Goal: Check status: Check status

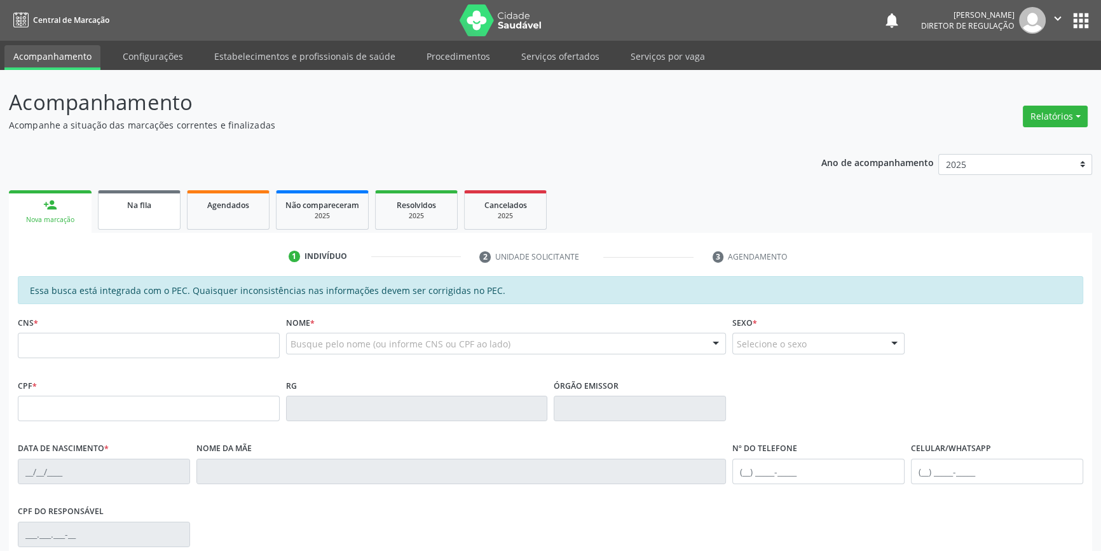
click at [139, 205] on span "Na fila" at bounding box center [139, 205] width 24 height 11
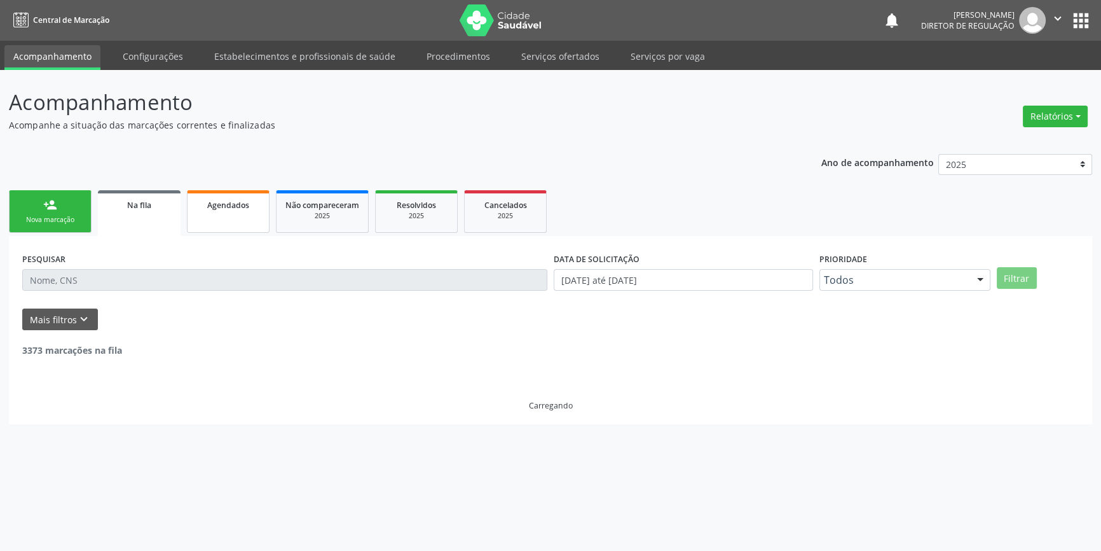
click at [263, 224] on link "Agendados" at bounding box center [228, 211] width 83 height 43
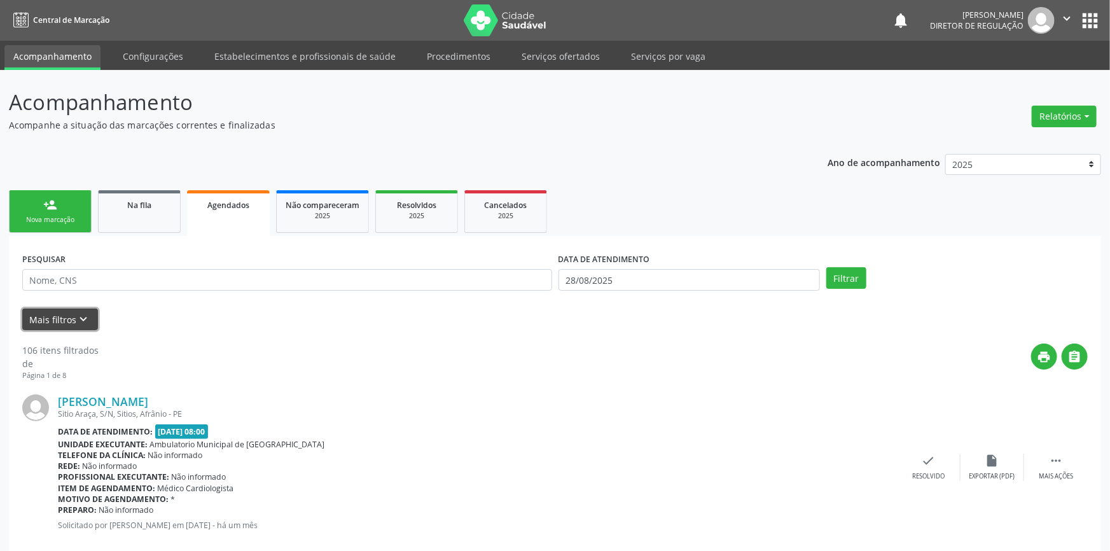
click at [63, 329] on button "Mais filtros keyboard_arrow_down" at bounding box center [60, 319] width 76 height 22
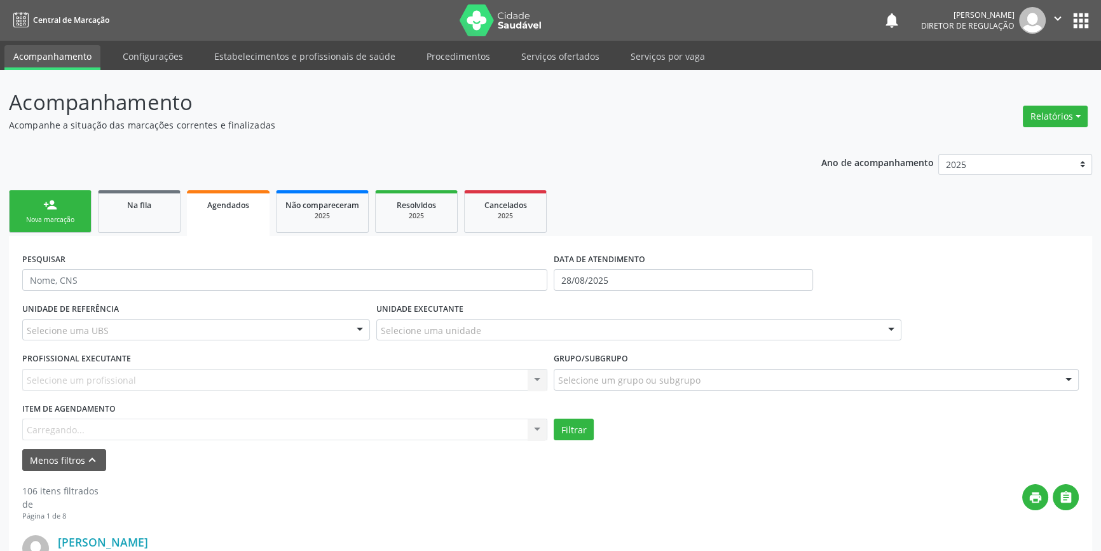
click at [93, 430] on div "Item de agendamento [GEOGRAPHIC_DATA]... No elements found. Consider changing t…" at bounding box center [284, 419] width 525 height 41
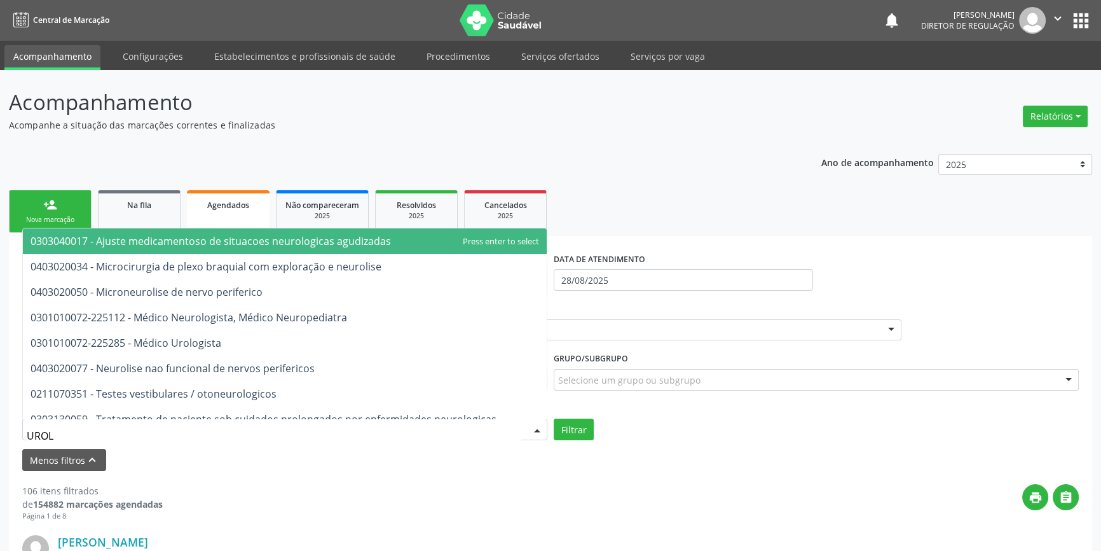
type input "UROLO"
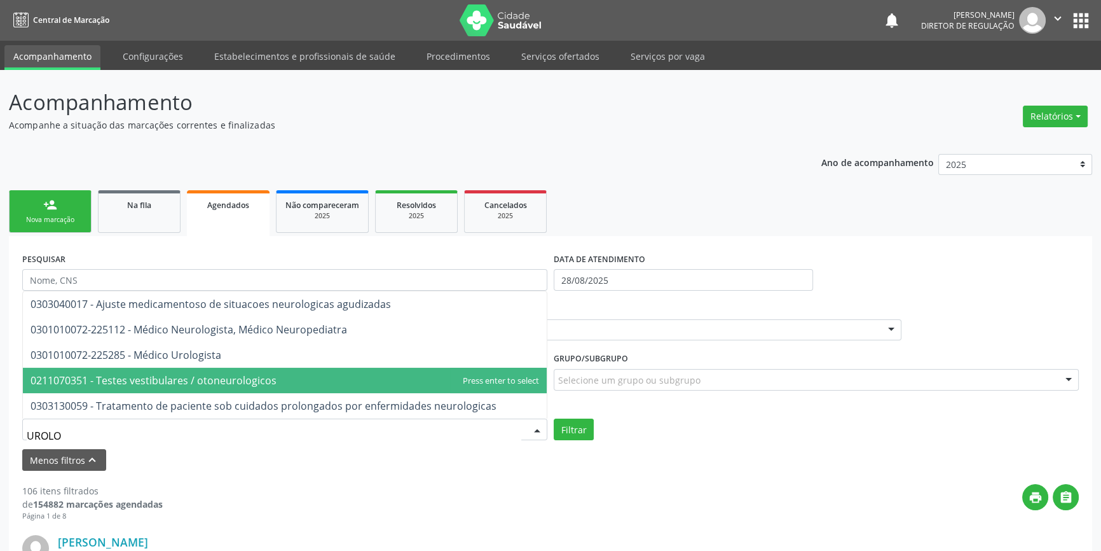
click at [173, 373] on span "0211070351 - Testes vestibulares / otoneurologicos" at bounding box center [154, 380] width 246 height 14
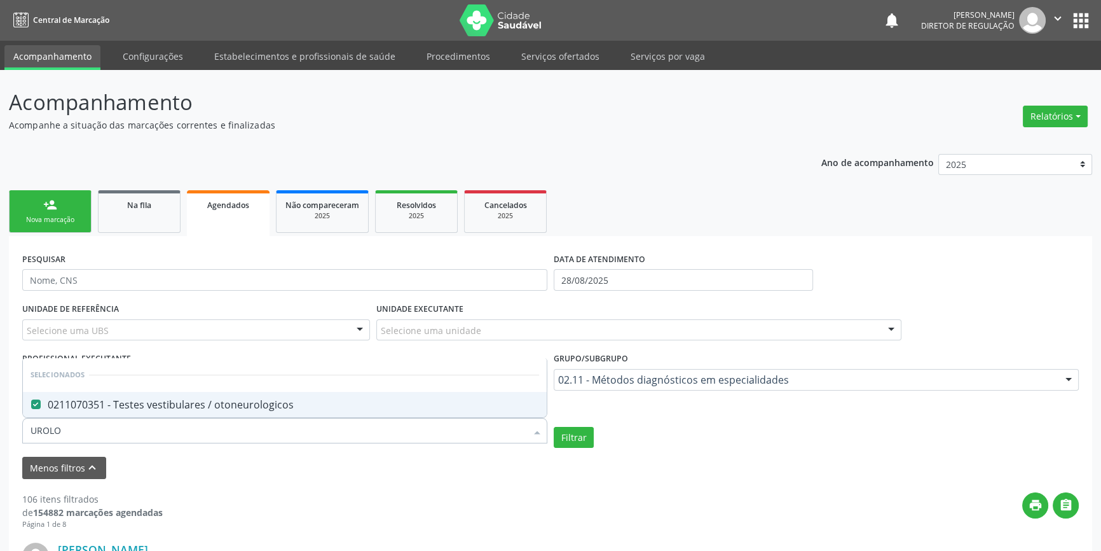
type input "UROLOG"
click at [139, 413] on span "0211070351 - Testes vestibulares / otoneurologicos" at bounding box center [285, 404] width 524 height 25
checkbox otoneurologicos "false"
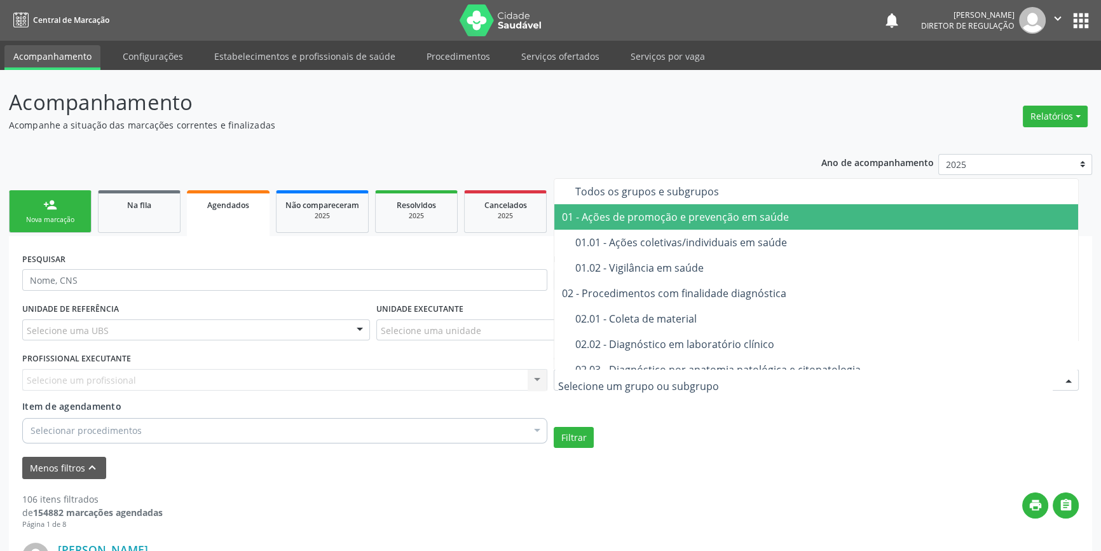
click at [645, 201] on span "Todos os grupos e subgrupos" at bounding box center [816, 191] width 524 height 25
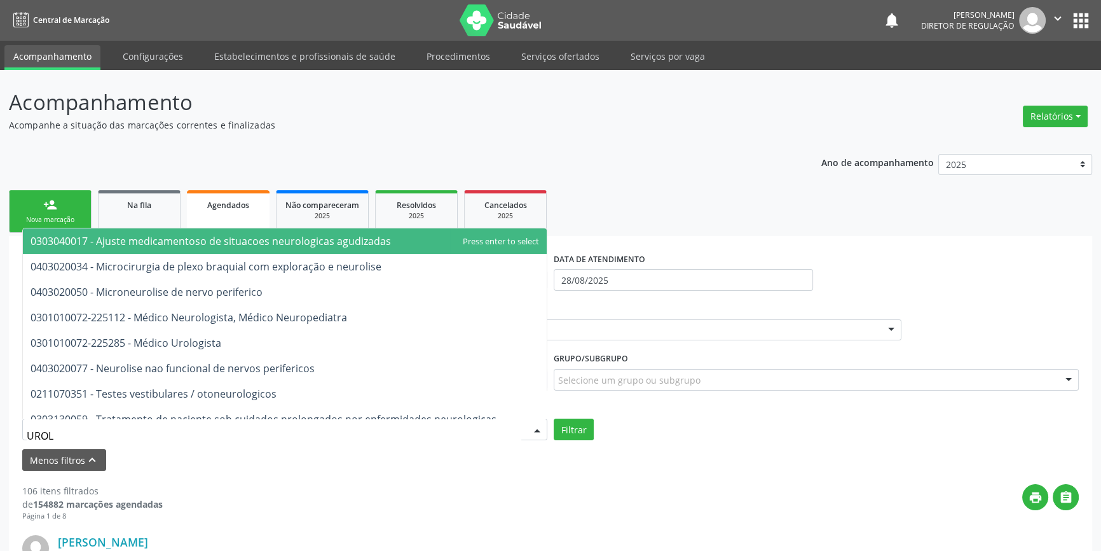
type input "UROLO"
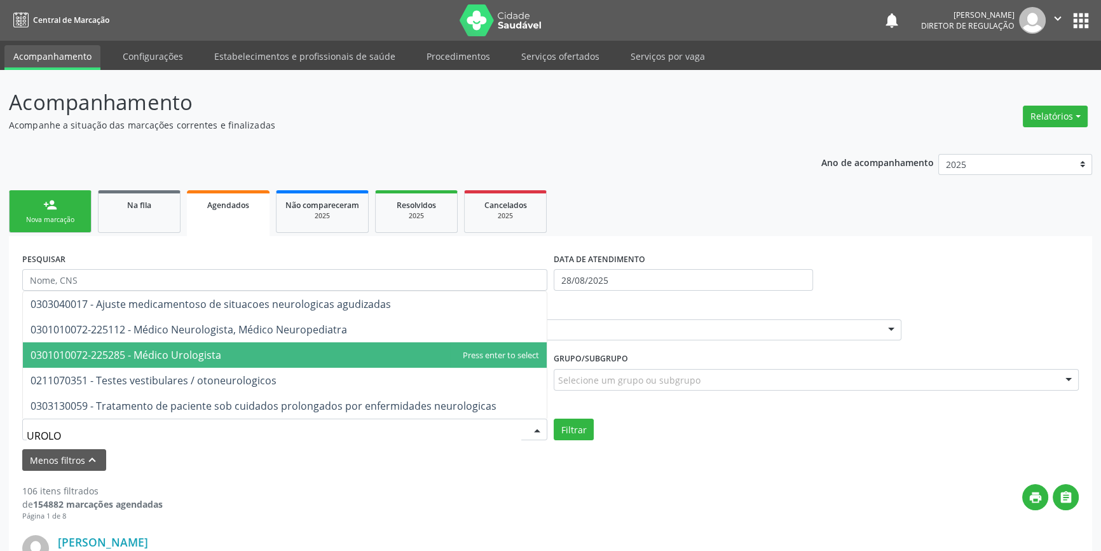
click at [220, 357] on span "0301010072-225285 - Médico Urologista" at bounding box center [126, 355] width 191 height 14
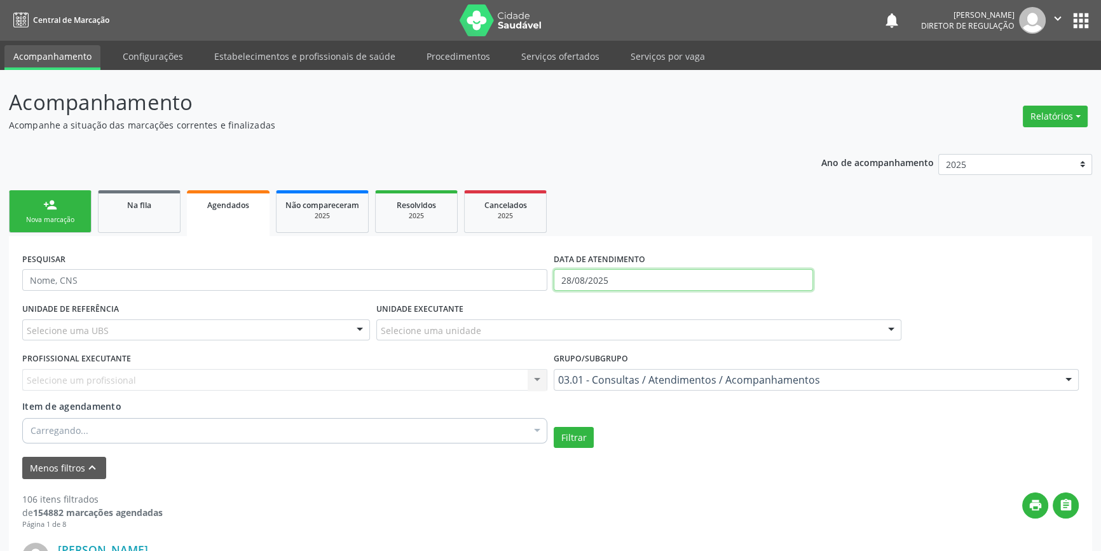
click at [699, 274] on input "28/08/2025" at bounding box center [683, 280] width 259 height 22
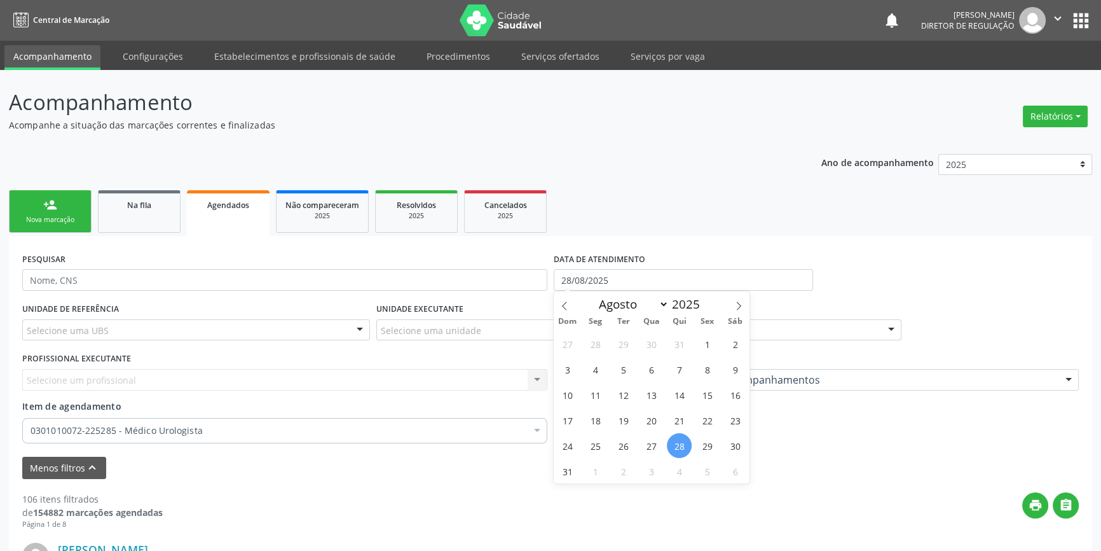
click at [693, 445] on div "27 28 29 30 31 1 2 3 4 5 6 7 8 9 10 11 12 13 14 15 16 17 18 19 20 21 22 23 24 2…" at bounding box center [652, 407] width 196 height 153
click at [696, 445] on span "29" at bounding box center [707, 445] width 25 height 25
type input "[DATE]"
click at [696, 445] on span "29" at bounding box center [707, 445] width 25 height 25
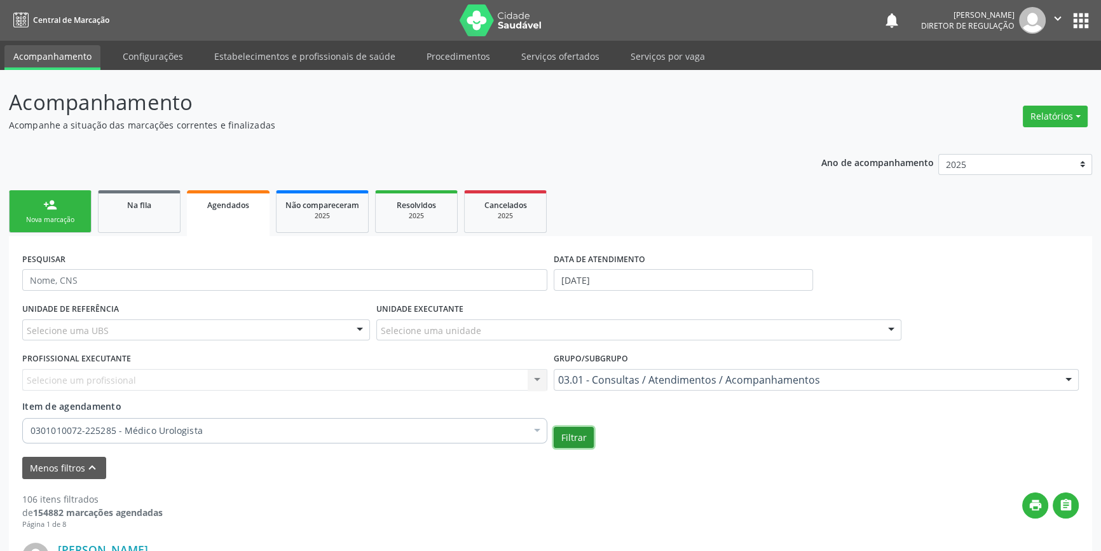
click at [582, 440] on button "Filtrar" at bounding box center [574, 438] width 40 height 22
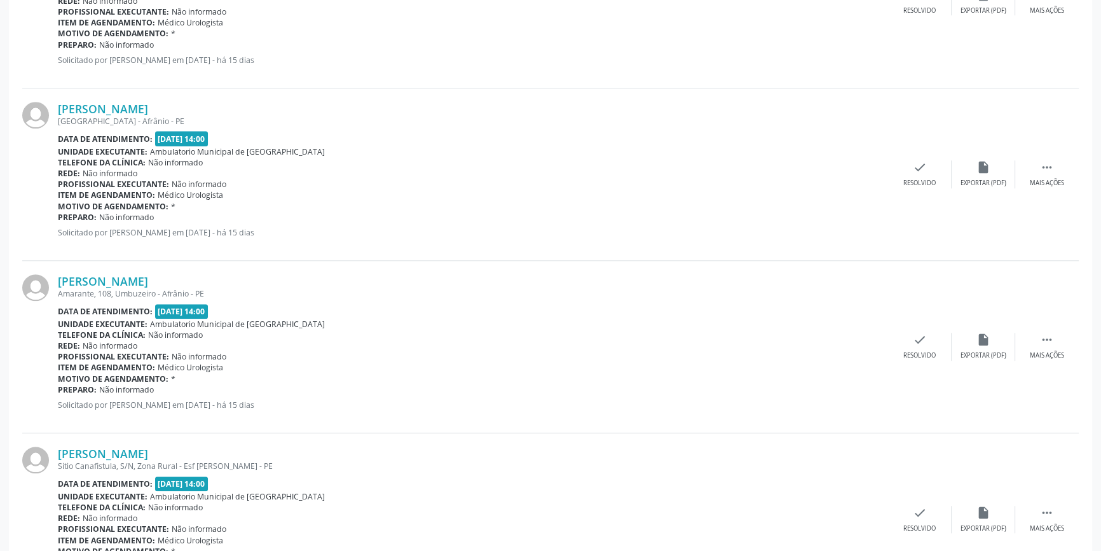
scroll to position [1648, 0]
